Goal: Task Accomplishment & Management: Manage account settings

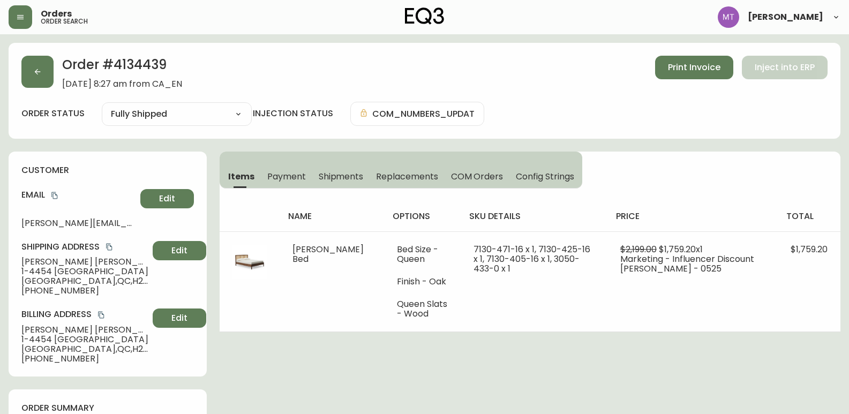
select select "FULLY_SHIPPED"
click at [38, 71] on icon "button" at bounding box center [37, 72] width 9 height 9
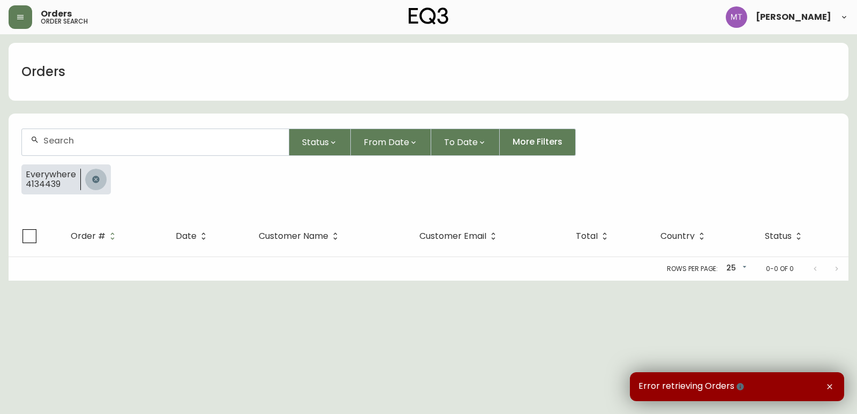
click at [92, 176] on icon "button" at bounding box center [96, 179] width 9 height 9
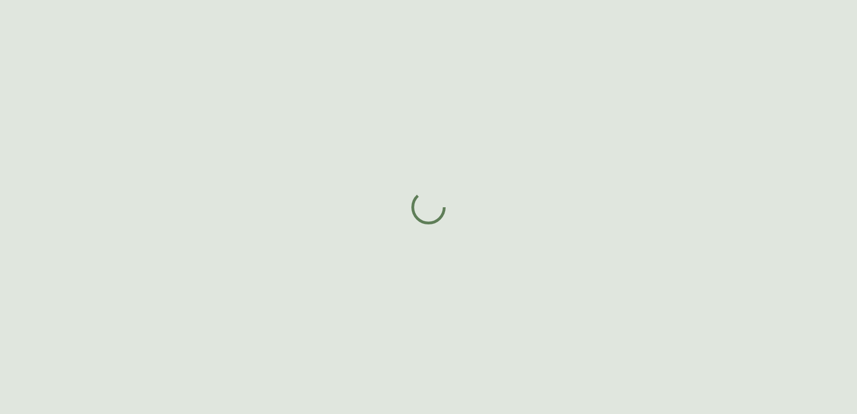
click at [87, 143] on div at bounding box center [428, 207] width 857 height 414
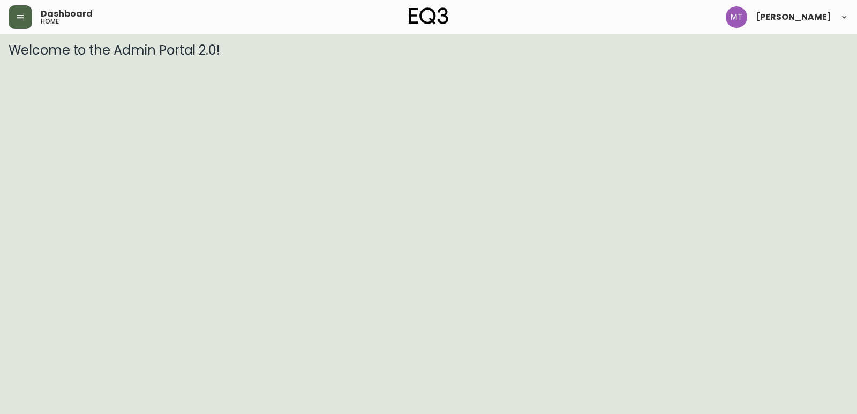
click at [14, 25] on button "button" at bounding box center [21, 17] width 24 height 24
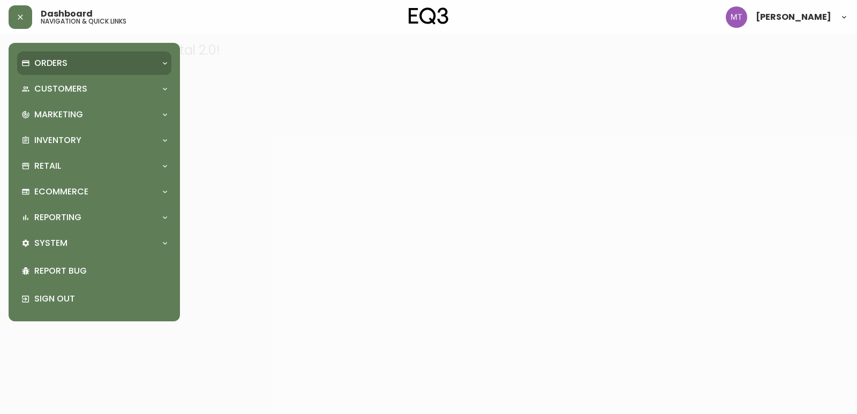
click at [58, 61] on p "Orders" at bounding box center [50, 63] width 33 height 12
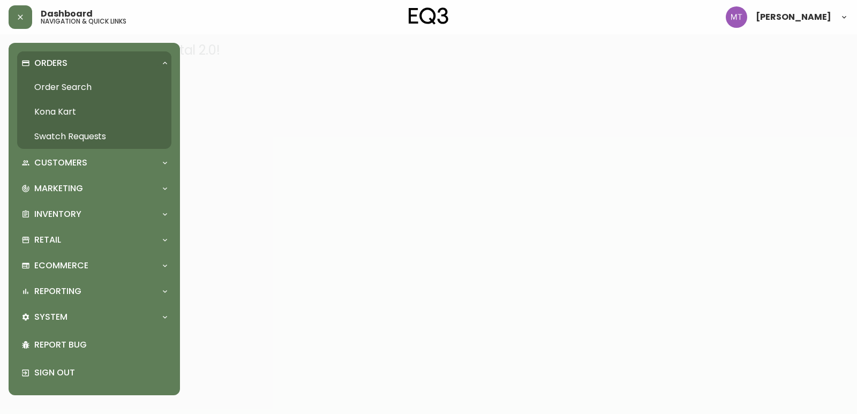
click at [82, 88] on link "Order Search" at bounding box center [94, 87] width 154 height 25
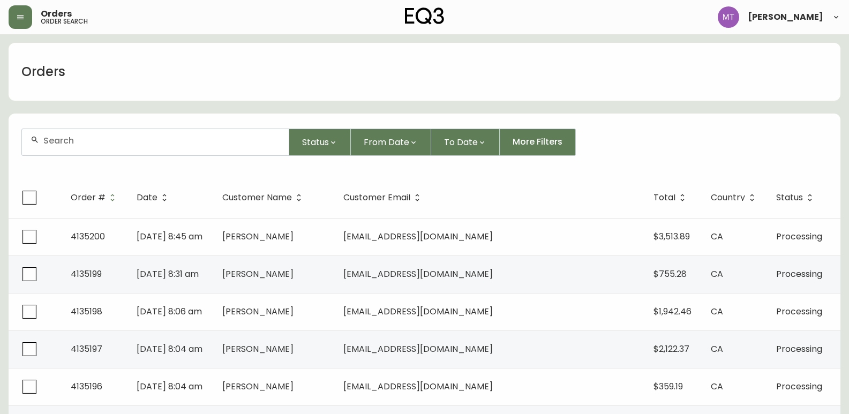
click at [130, 139] on input "text" at bounding box center [161, 141] width 237 height 10
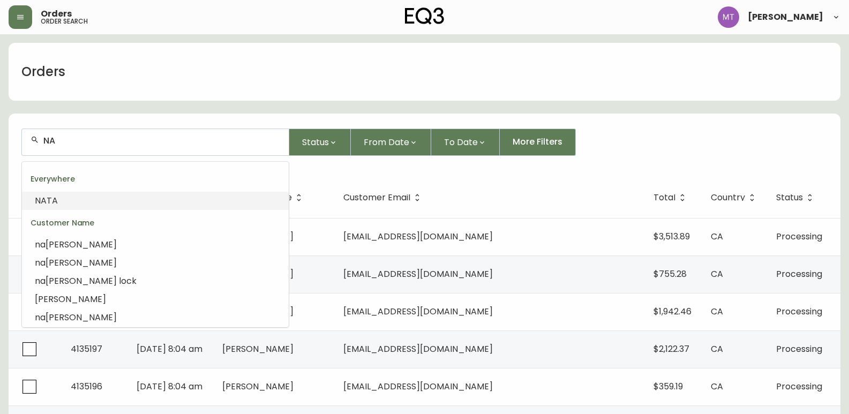
type input "N"
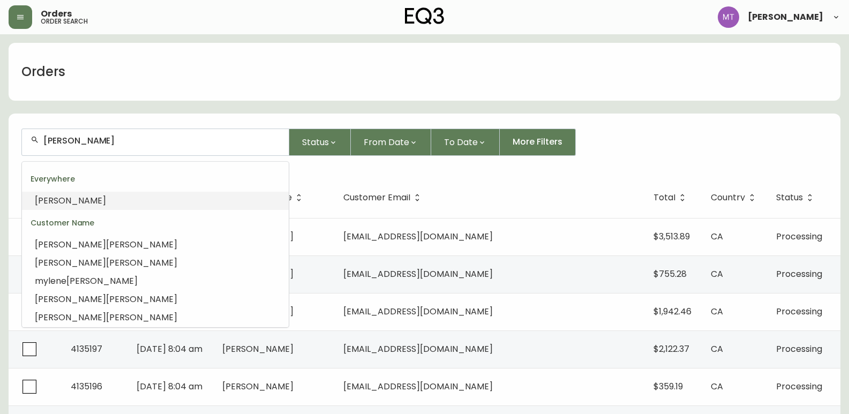
click at [67, 198] on span "[PERSON_NAME]" at bounding box center [70, 201] width 71 height 12
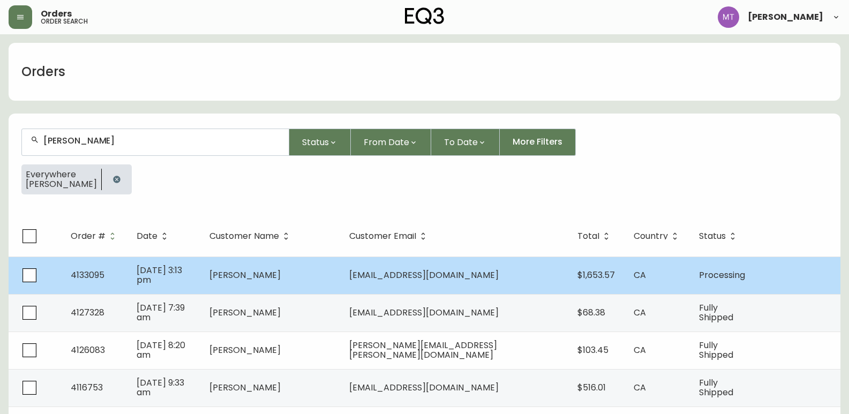
type input "[PERSON_NAME]"
click at [516, 278] on td "[EMAIL_ADDRESS][DOMAIN_NAME]" at bounding box center [455, 276] width 228 height 38
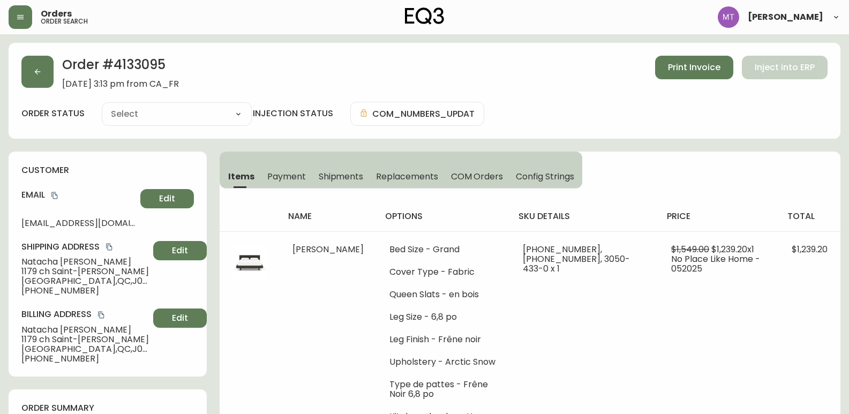
type input "Processing"
select select "PROCESSING"
click at [349, 53] on div "Order # 4133095 [DATE] 3:13 pm from CA_FR Print Invoice Inject into ERP order s…" at bounding box center [425, 91] width 832 height 96
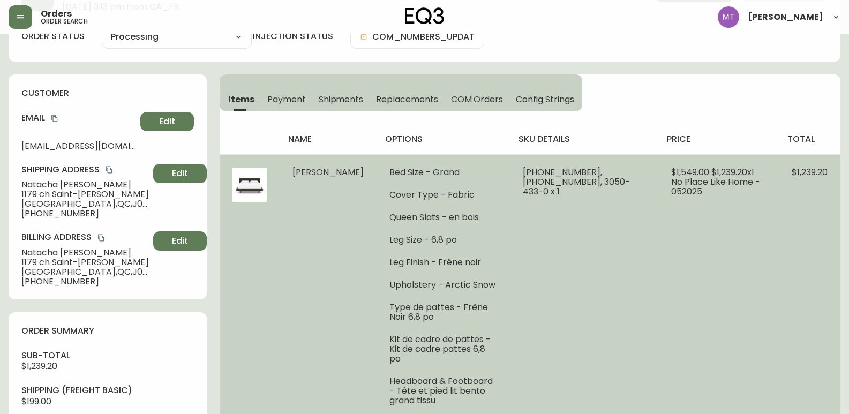
scroll to position [161, 0]
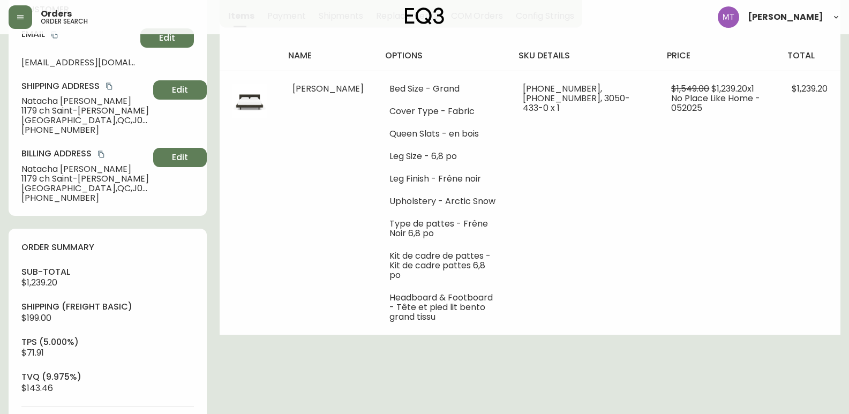
click at [301, 330] on div "Order # 4133095 [DATE] 3:13 pm from [GEOGRAPHIC_DATA] Print Invoice Inject into…" at bounding box center [425, 340] width 832 height 916
click at [285, 360] on div "Order # 4133095 [DATE] 3:13 pm from [GEOGRAPHIC_DATA] Print Invoice Inject into…" at bounding box center [425, 340] width 832 height 916
click at [360, 338] on div "Order # 4133095 [DATE] 3:13 pm from [GEOGRAPHIC_DATA] Print Invoice Inject into…" at bounding box center [425, 340] width 832 height 916
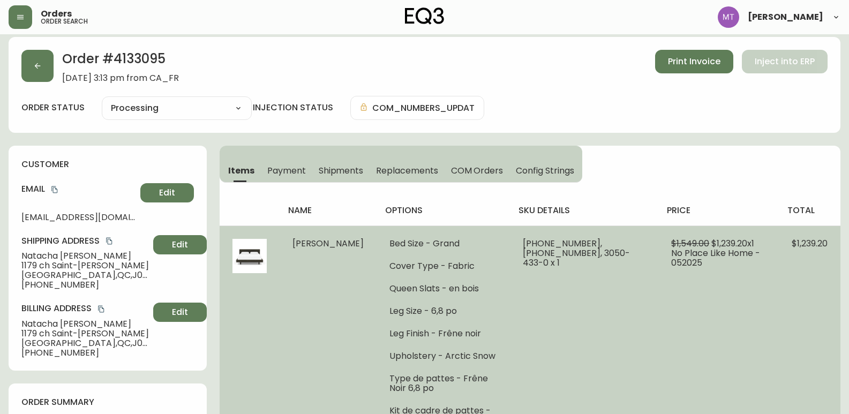
scroll to position [0, 0]
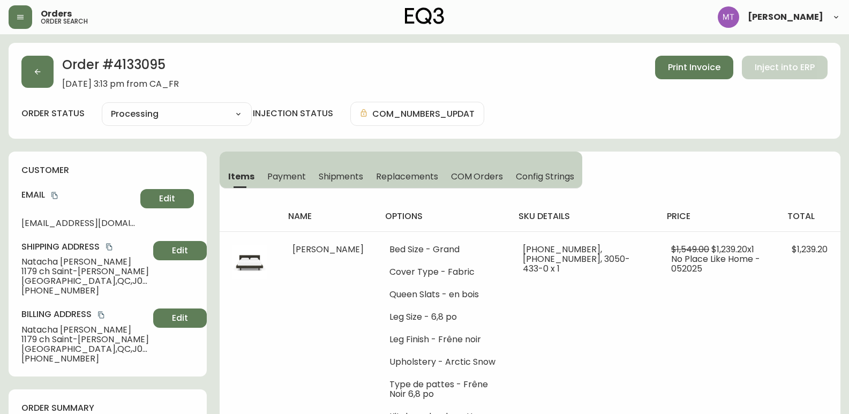
click at [344, 179] on span "Shipments" at bounding box center [341, 176] width 45 height 11
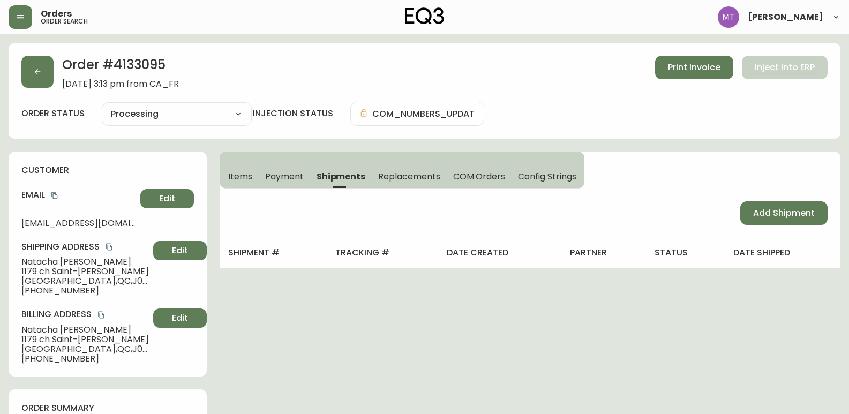
click at [85, 192] on h4 "Email" at bounding box center [78, 195] width 115 height 12
click at [57, 194] on icon "copy" at bounding box center [55, 196] width 8 height 8
click at [692, 64] on span "Print Invoice" at bounding box center [694, 68] width 53 height 12
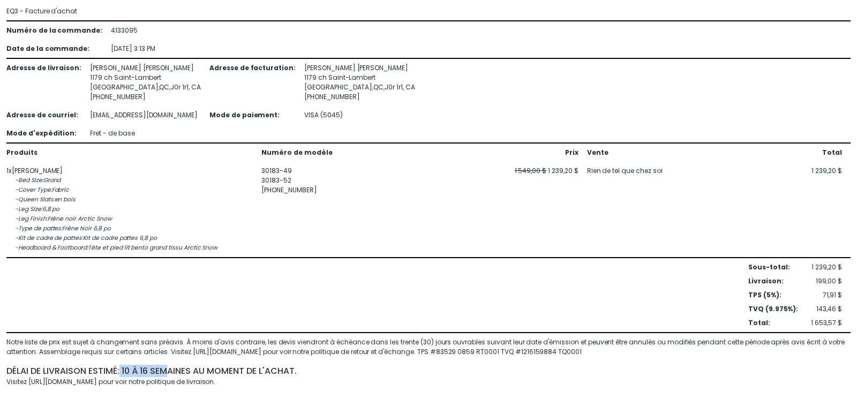
drag, startPoint x: 120, startPoint y: 370, endPoint x: 168, endPoint y: 369, distance: 48.3
click at [169, 369] on span "délai de livraison estimé: 10 à 16 semaines au moment de l'achat." at bounding box center [151, 371] width 290 height 12
